Goal: Information Seeking & Learning: Learn about a topic

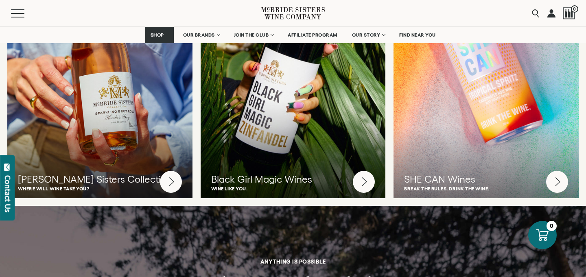
scroll to position [2198, 0]
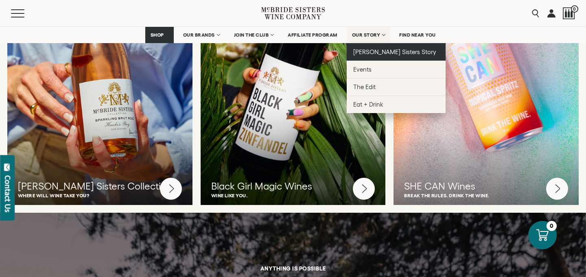
click at [372, 51] on span "[PERSON_NAME] Sisters Story" at bounding box center [394, 51] width 83 height 7
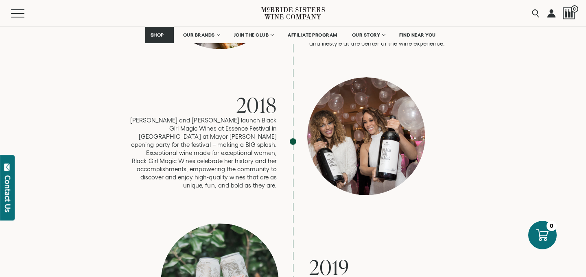
scroll to position [1536, 0]
